Goal: Transaction & Acquisition: Purchase product/service

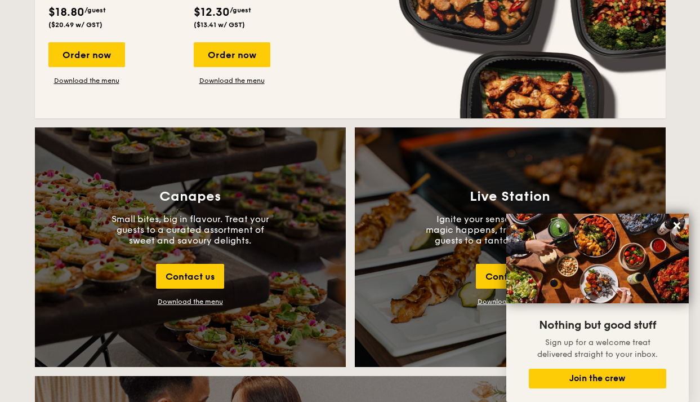
scroll to position [1127, 0]
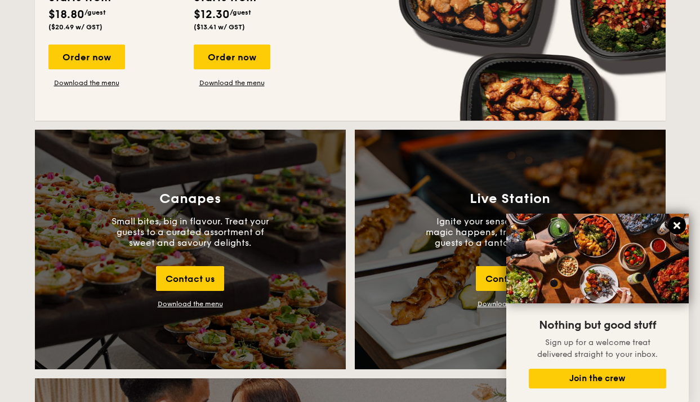
click at [673, 225] on icon at bounding box center [677, 225] width 10 height 10
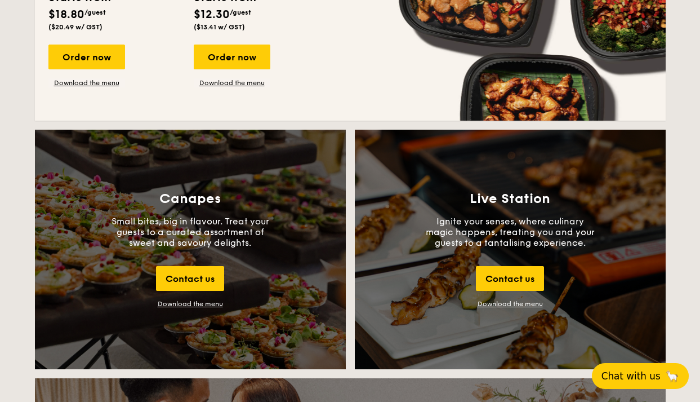
click at [637, 380] on span "Chat with us" at bounding box center [631, 375] width 59 height 11
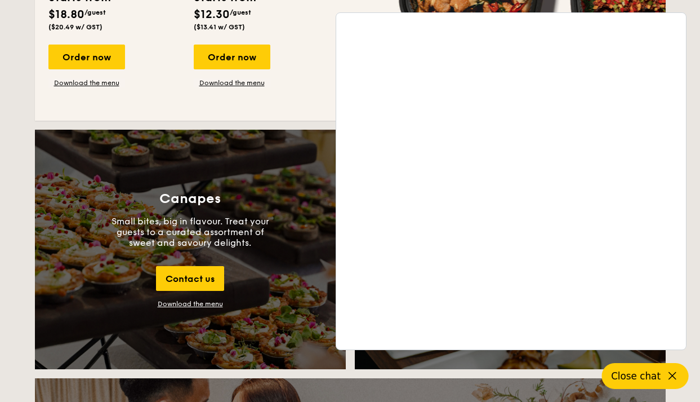
click at [313, 90] on div "Mini Buffet Our very popular buffet dishes, delivered straight to your doorstep…" at bounding box center [350, 17] width 604 height 179
click at [321, 36] on div "Mini High Tea Delight your guests with our tasty bite-sized treats delivered st…" at bounding box center [260, 7] width 132 height 159
click at [35, 100] on div "Buffet To Go Mini Buffet Our very popular buffet dishes, delivered straight to …" at bounding box center [350, 1] width 631 height 240
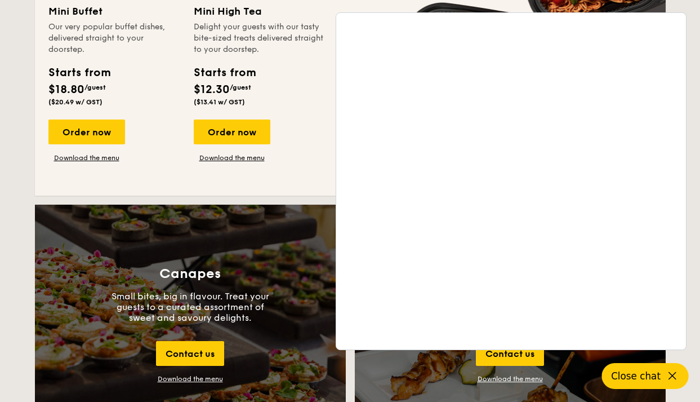
scroll to position [958, 0]
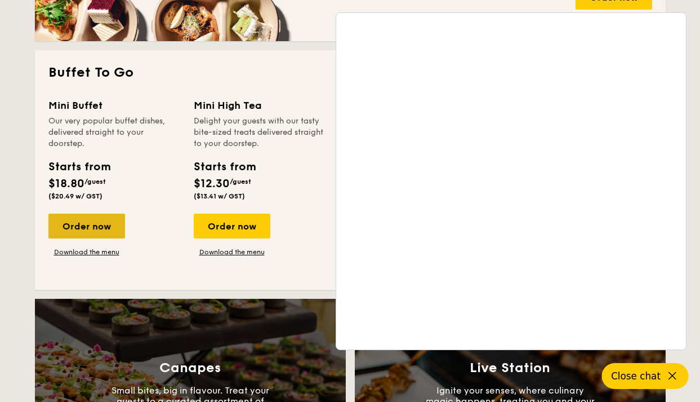
click at [83, 218] on div "Order now" at bounding box center [86, 226] width 77 height 25
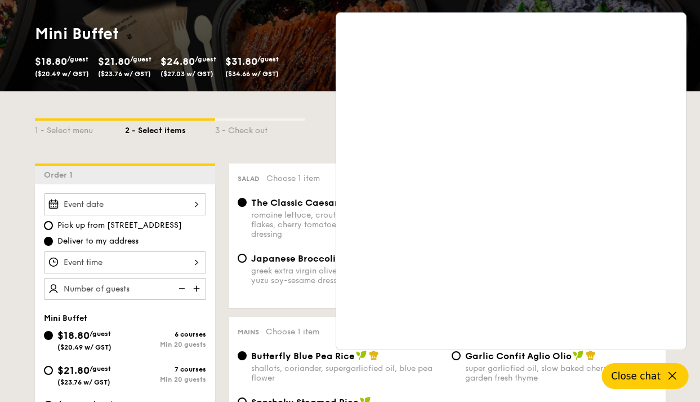
scroll to position [169, 0]
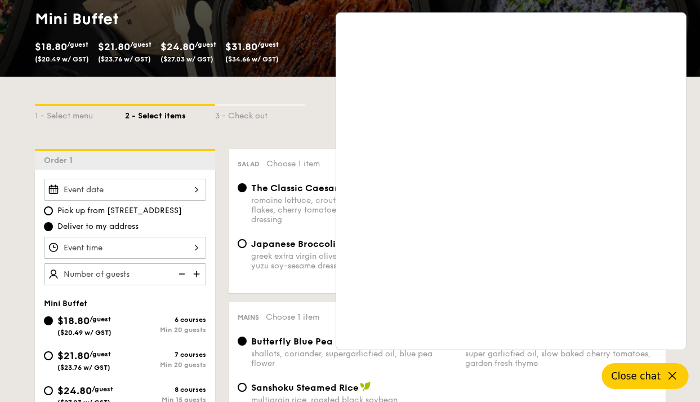
click at [675, 372] on icon at bounding box center [673, 376] width 14 height 14
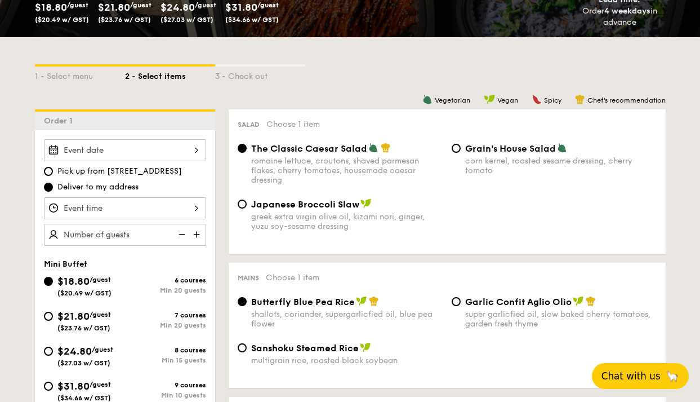
scroll to position [225, 0]
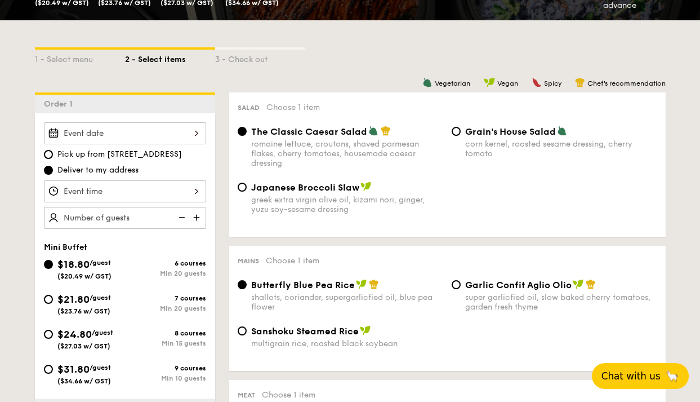
click at [249, 189] on div "Japanese Broccoli Slaw greek extra virgin olive oil, kizami [PERSON_NAME], yuzu…" at bounding box center [340, 197] width 214 height 33
click at [242, 187] on input "Japanese Broccoli Slaw greek extra virgin olive oil, kizami [PERSON_NAME], yuzu…" at bounding box center [242, 187] width 9 height 9
radio input "true"
click at [459, 285] on input "Garlic Confit Aglio Olio super garlicfied oil, slow baked cherry tomatoes, gard…" at bounding box center [456, 284] width 9 height 9
radio input "true"
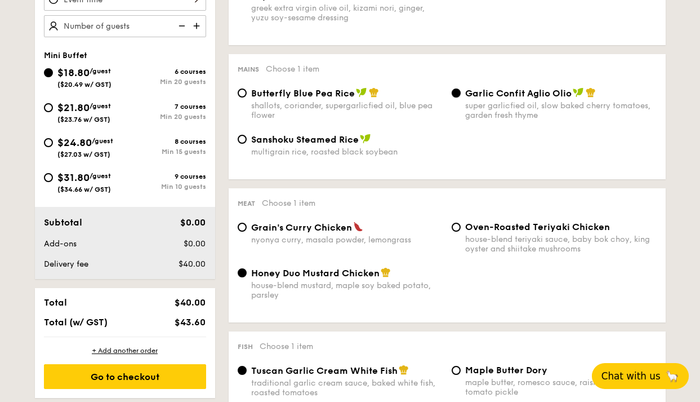
scroll to position [564, 0]
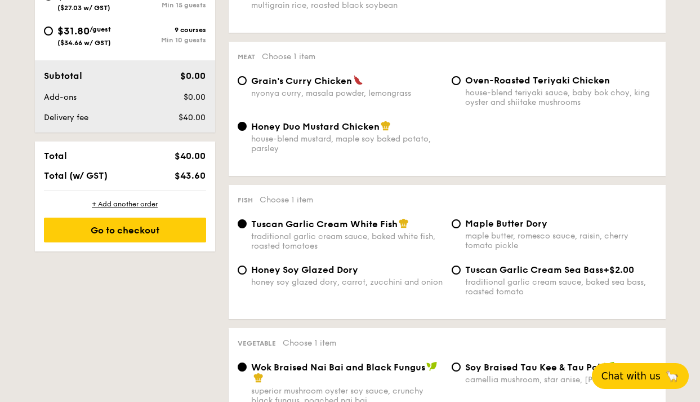
click at [446, 81] on div "Grain's Curry Chicken nyonya curry, masala powder, lemongrass" at bounding box center [340, 86] width 214 height 23
click at [459, 80] on input "Oven-Roasted Teriyaki Chicken house-blend teriyaki sauce, baby bok choy, king o…" at bounding box center [456, 80] width 9 height 9
radio input "true"
click at [249, 269] on div "Honey Soy Glazed Dory honey soy glazed dory, carrot, zucchini and onion" at bounding box center [340, 275] width 214 height 23
click at [245, 270] on input "Honey Soy Glazed Dory honey soy glazed dory, carrot, zucchini and onion" at bounding box center [242, 269] width 9 height 9
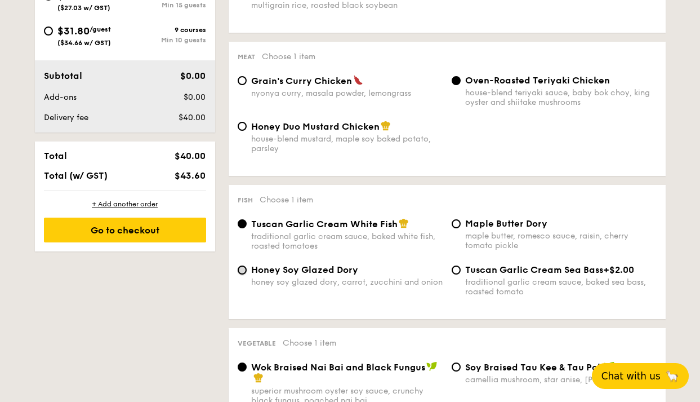
radio input "true"
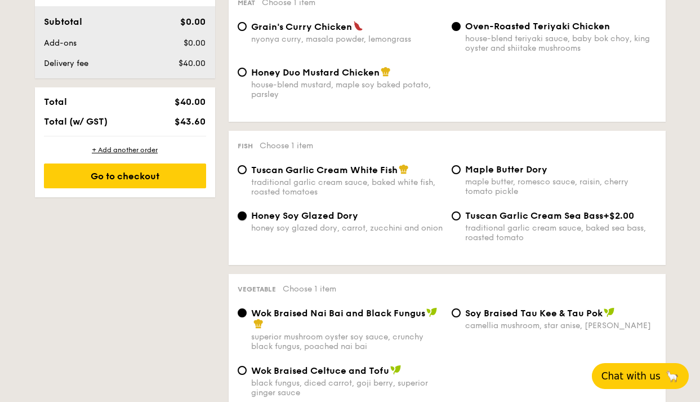
scroll to position [676, 0]
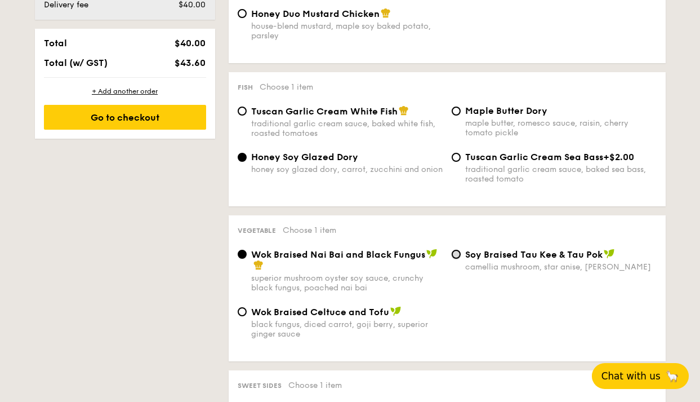
click at [458, 254] on input "⁠Soy Braised Tau Kee & Tau Pok camellia mushroom, star anise, goji [PERSON_NAME]" at bounding box center [456, 254] width 9 height 9
radio input "true"
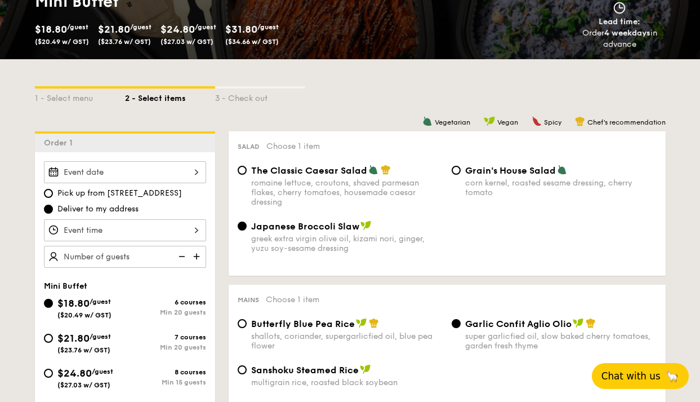
scroll to position [225, 0]
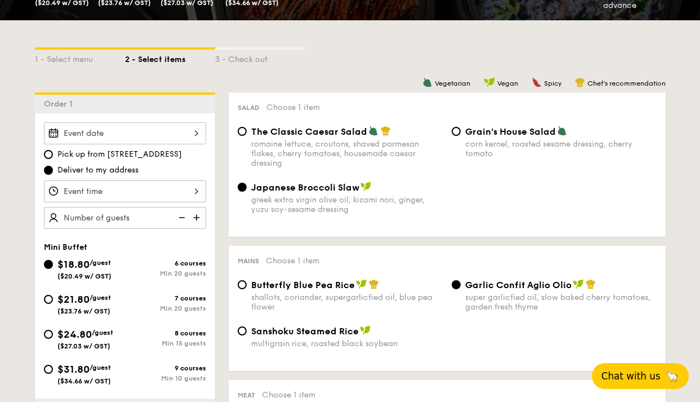
click at [193, 216] on img at bounding box center [197, 217] width 17 height 21
click at [193, 217] on img at bounding box center [197, 217] width 17 height 21
click at [181, 215] on img at bounding box center [180, 217] width 17 height 21
type input "25 guests"
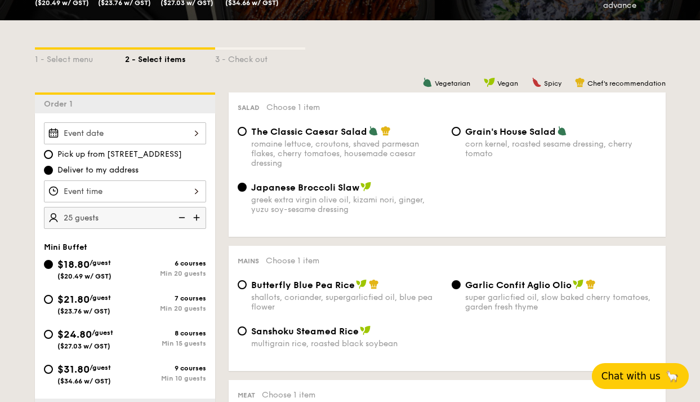
click at [198, 191] on input "Smoked Mesquite Whole Chicken brined in our in-house blend of herbs and spices,…" at bounding box center [125, 191] width 162 height 22
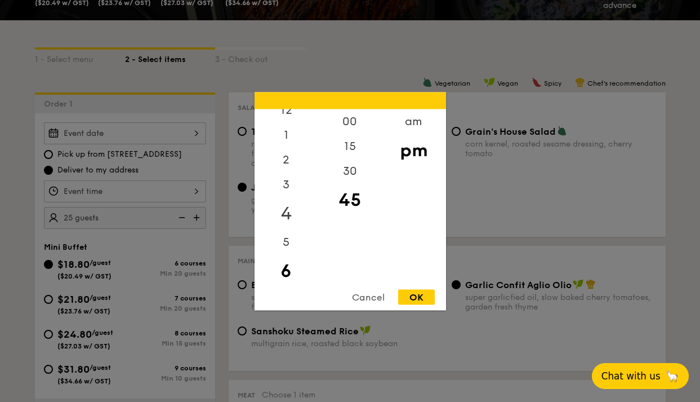
scroll to position [0, 0]
click at [285, 127] on div "12" at bounding box center [287, 125] width 64 height 33
click at [352, 121] on div "00" at bounding box center [350, 125] width 64 height 33
click at [413, 298] on div "OK" at bounding box center [416, 296] width 37 height 15
type input "12:00PM"
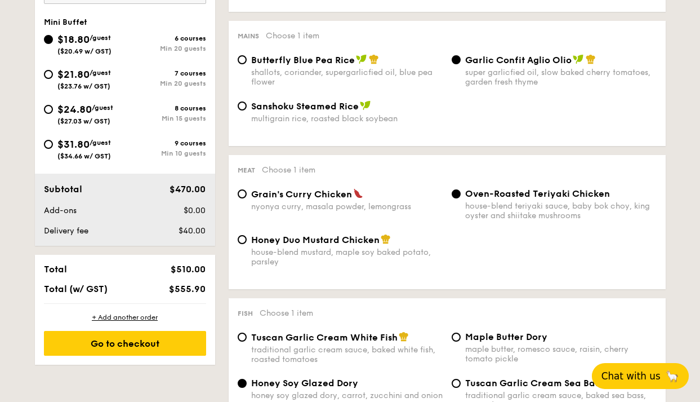
scroll to position [451, 0]
drag, startPoint x: 174, startPoint y: 286, endPoint x: 210, endPoint y: 292, distance: 36.6
click at [210, 291] on div "$555.90" at bounding box center [176, 288] width 69 height 11
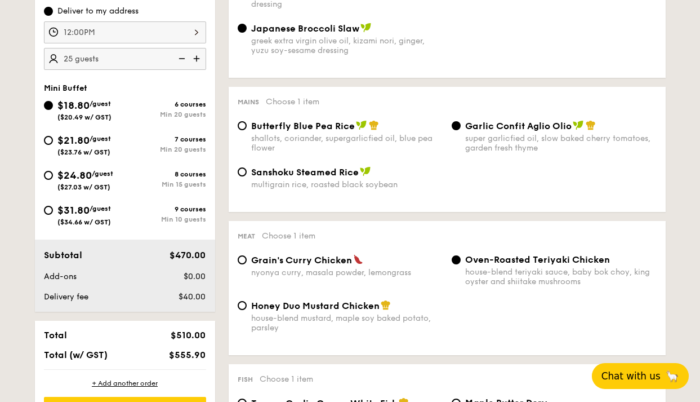
scroll to position [225, 0]
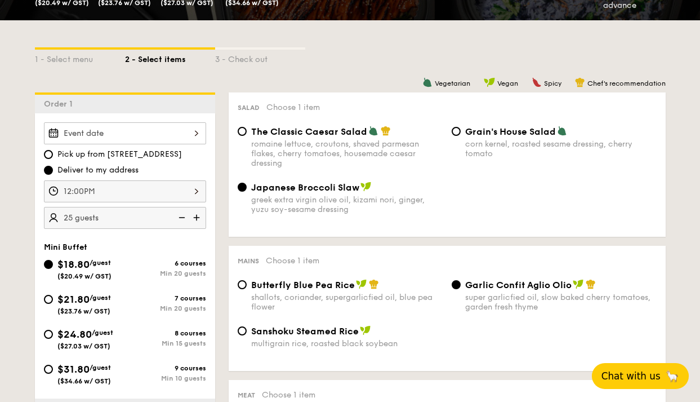
click at [86, 304] on span "$21.80" at bounding box center [73, 299] width 32 height 12
click at [53, 304] on input "$21.80 /guest ($23.76 w/ GST) 7 courses Min 20 guests" at bounding box center [48, 299] width 9 height 9
radio input "true"
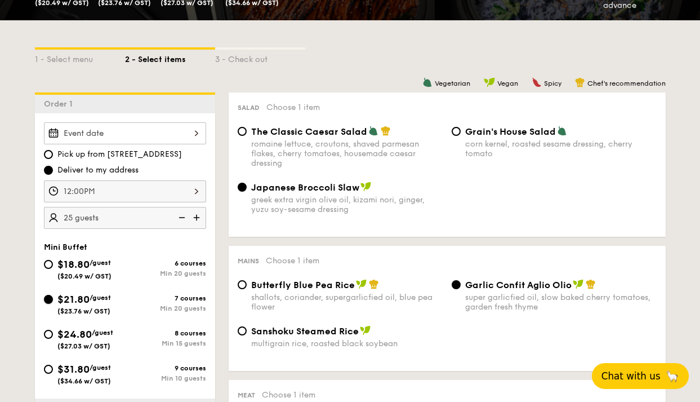
radio input "true"
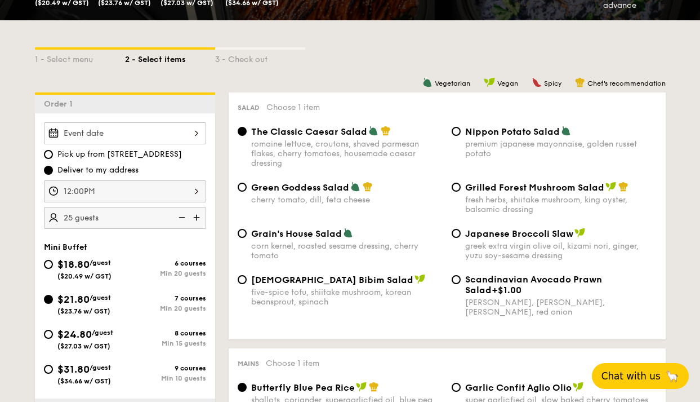
click at [92, 270] on div "$18.80 /guest ($20.49 w/ GST)" at bounding box center [84, 268] width 54 height 24
click at [53, 269] on input "$18.80 /guest ($20.49 w/ GST) 6 courses Min 20 guests" at bounding box center [48, 264] width 9 height 9
radio input "true"
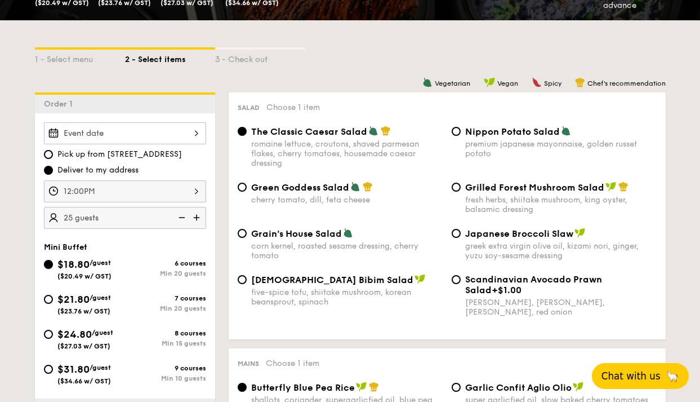
radio input "true"
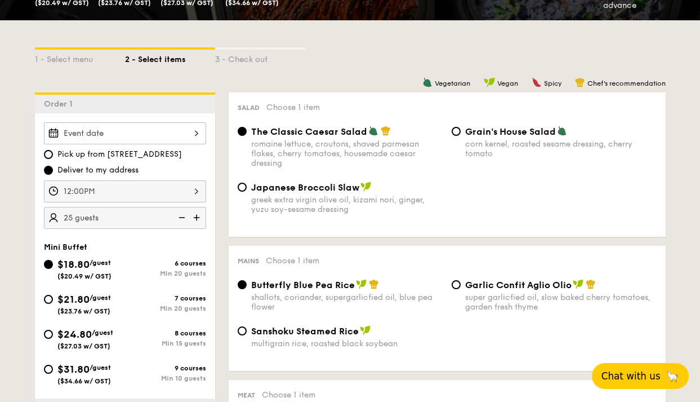
click at [84, 305] on span "$21.80" at bounding box center [73, 299] width 32 height 12
click at [53, 304] on input "$21.80 /guest ($23.76 w/ GST) 7 courses Min 20 guests" at bounding box center [48, 299] width 9 height 9
radio input "true"
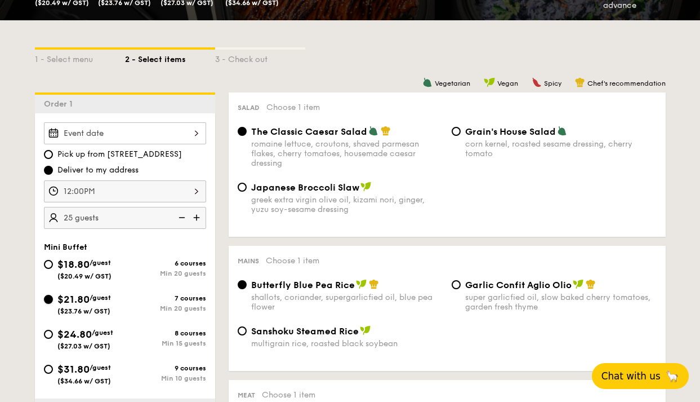
radio input "false"
radio input "true"
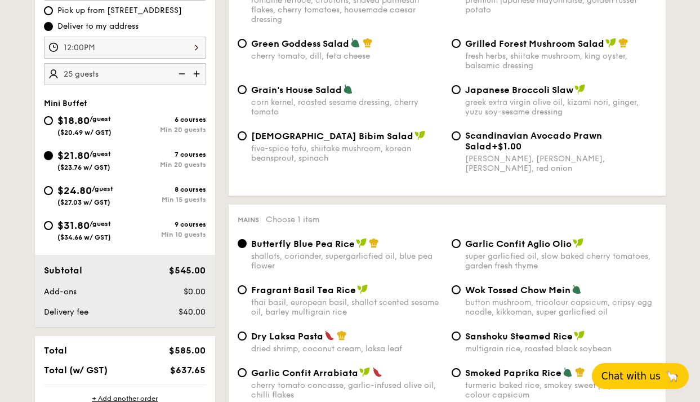
scroll to position [337, 0]
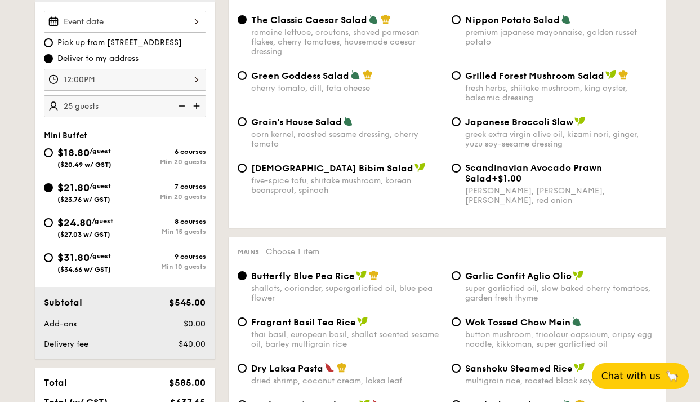
click at [99, 154] on span "/guest" at bounding box center [100, 151] width 21 height 8
click at [53, 154] on input "$18.80 /guest ($20.49 w/ GST) 6 courses Min 20 guests" at bounding box center [48, 152] width 9 height 9
radio input "true"
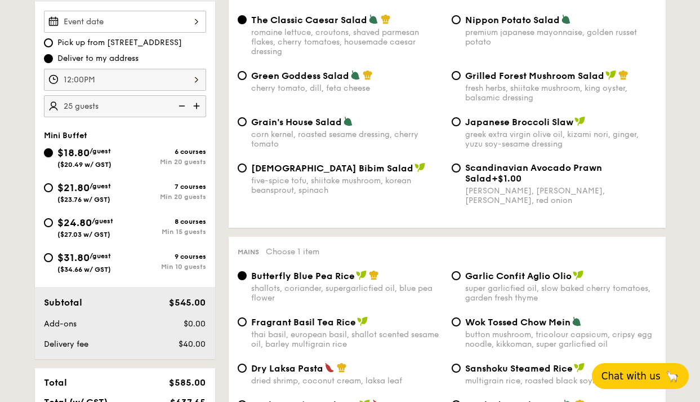
radio input "true"
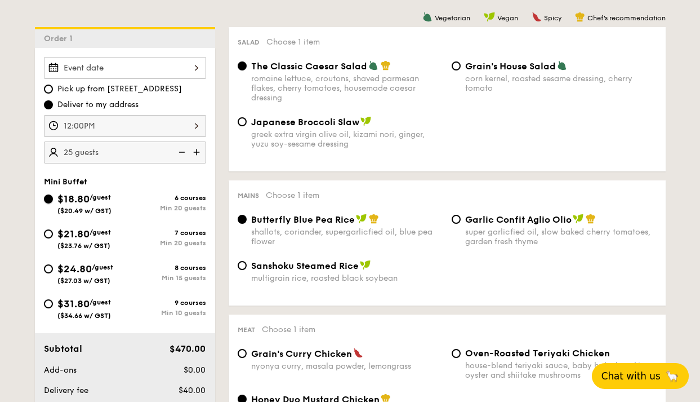
scroll to position [282, 0]
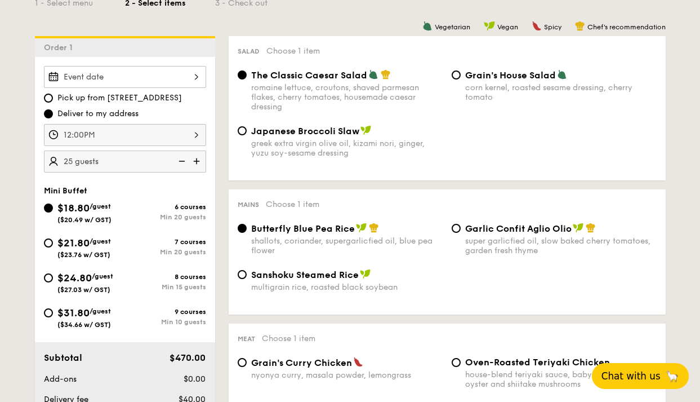
click at [54, 249] on div "$21.80 /guest ($23.76 w/ GST)" at bounding box center [84, 247] width 81 height 24
click at [53, 247] on input "$21.80 /guest ($23.76 w/ GST) 7 courses Min 20 guests" at bounding box center [48, 242] width 9 height 9
radio input "true"
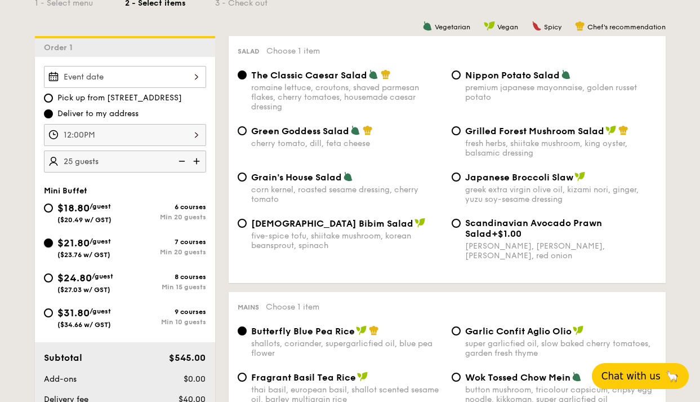
radio input "true"
click at [51, 240] on input "$21.80 /guest ($23.76 w/ GST) 7 courses Min 20 guests" at bounding box center [48, 242] width 9 height 9
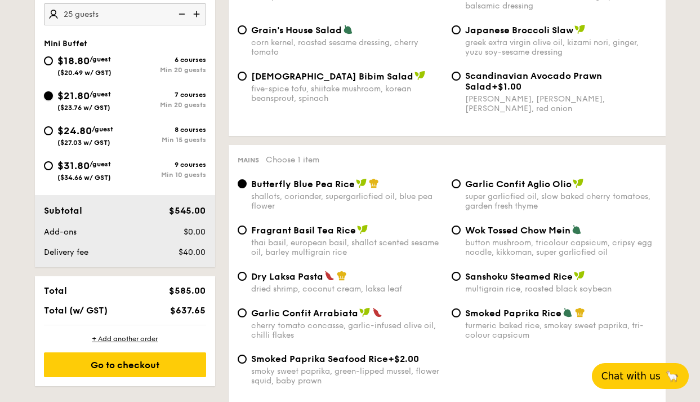
scroll to position [450, 0]
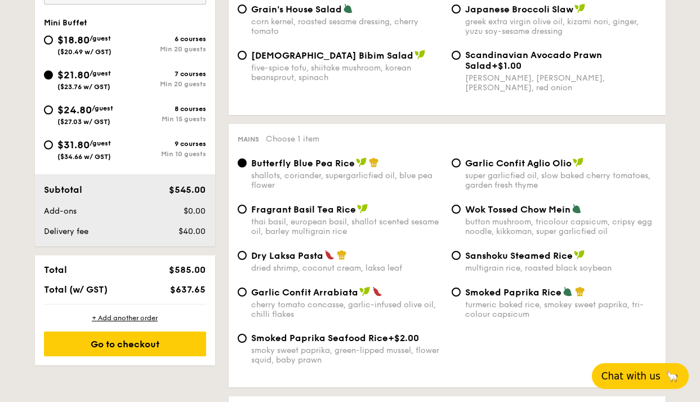
drag, startPoint x: 177, startPoint y: 292, endPoint x: 209, endPoint y: 290, distance: 31.6
click at [209, 289] on div "$637.65" at bounding box center [176, 289] width 69 height 11
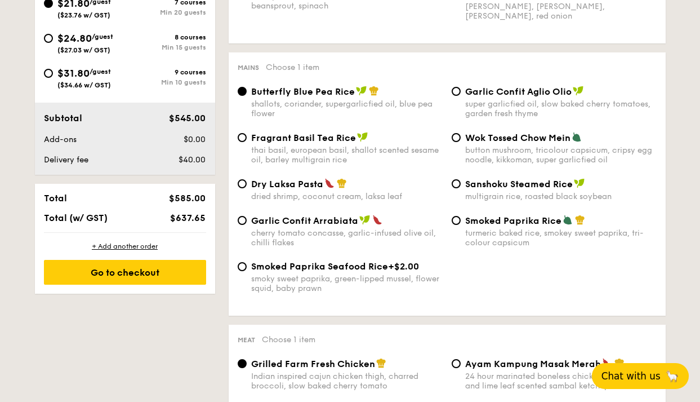
scroll to position [506, 0]
